Goal: Contribute content

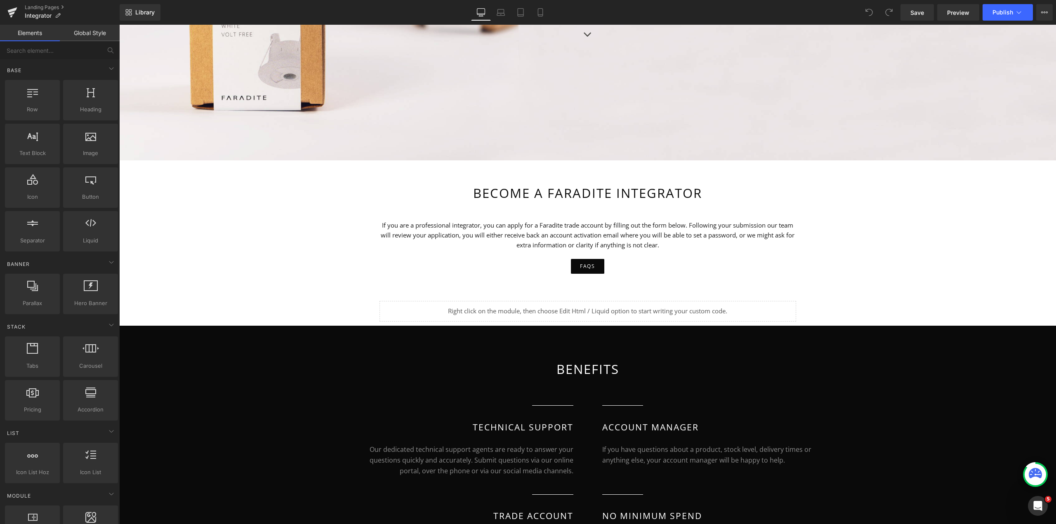
click at [566, 312] on div "Liquid" at bounding box center [588, 311] width 417 height 21
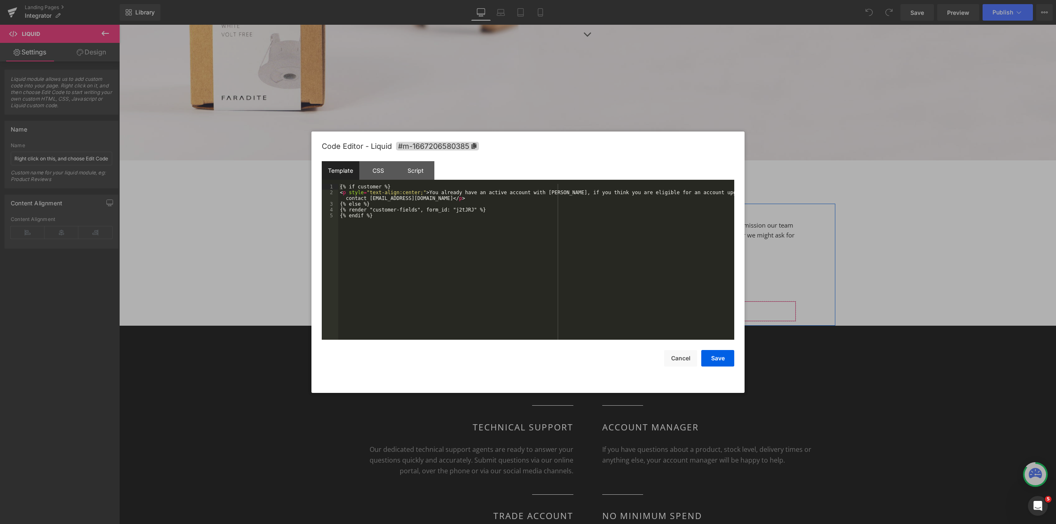
click at [597, 307] on div "Liquid" at bounding box center [588, 311] width 417 height 21
drag, startPoint x: 340, startPoint y: 212, endPoint x: 476, endPoint y: 210, distance: 135.7
click at [476, 210] on div "{% if customer %} < p style = "text-align:center;" > You already have an active…" at bounding box center [536, 267] width 396 height 167
click at [394, 218] on div "{% if customer %} < p style = "text-align:center;" > You already have an active…" at bounding box center [536, 267] width 396 height 167
click at [720, 359] on button "Save" at bounding box center [717, 358] width 33 height 17
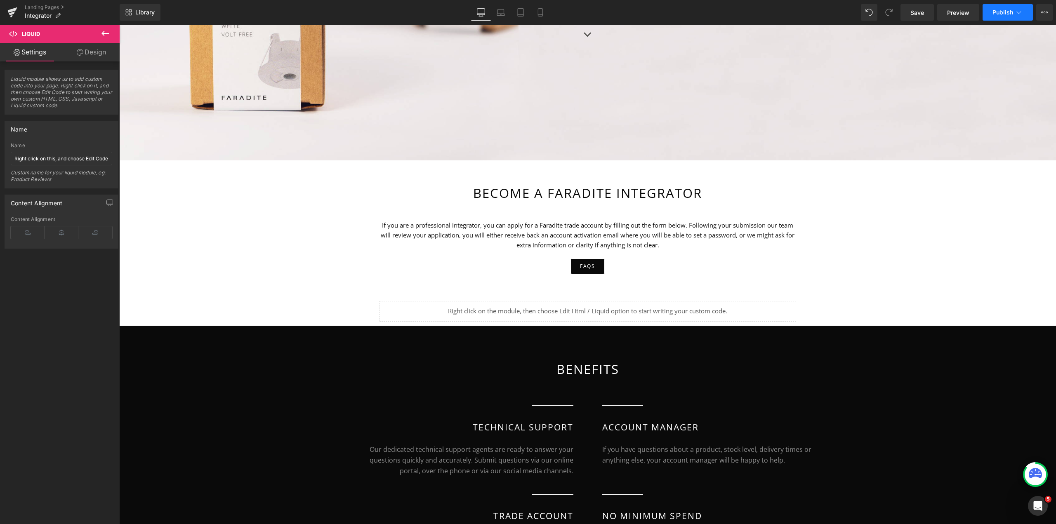
click at [1007, 14] on span "Publish" at bounding box center [1003, 12] width 21 height 7
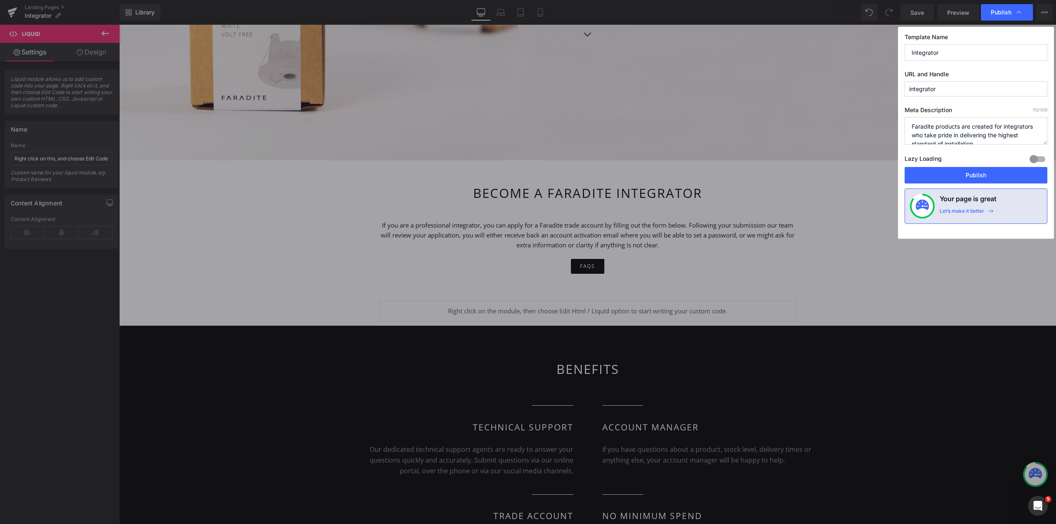
scroll to position [9, 0]
click at [981, 176] on button "Publish" at bounding box center [976, 175] width 143 height 17
